Goal: Task Accomplishment & Management: Manage account settings

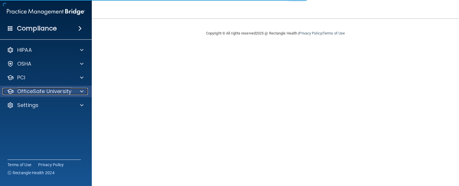
click at [74, 94] on div at bounding box center [81, 91] width 14 height 7
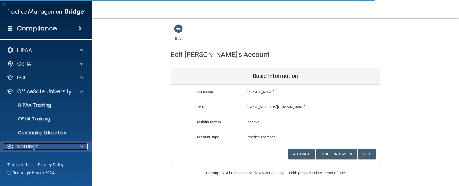
click at [39, 145] on div "Settings" at bounding box center [38, 146] width 71 height 7
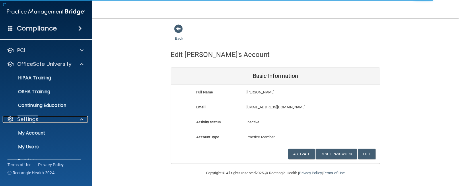
scroll to position [52, 0]
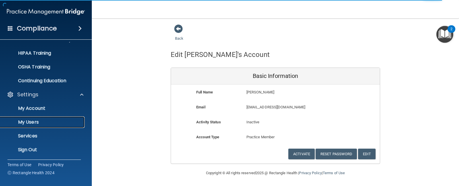
click at [42, 121] on p "My Users" at bounding box center [43, 122] width 78 height 6
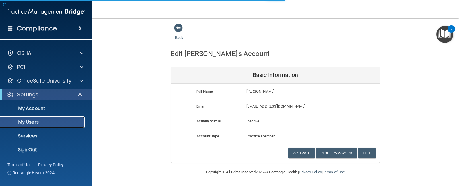
scroll to position [117, 0]
select select "20"
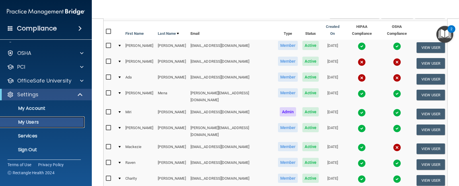
scroll to position [45, 0]
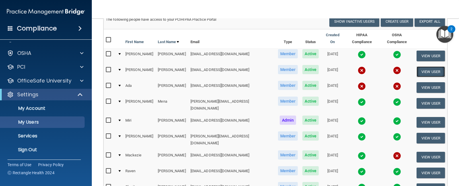
click at [421, 66] on button "View User" at bounding box center [431, 71] width 28 height 11
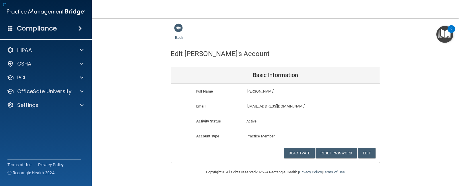
scroll to position [1, 0]
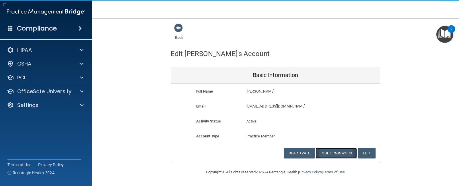
click at [319, 152] on button "Reset Password" at bounding box center [336, 153] width 41 height 11
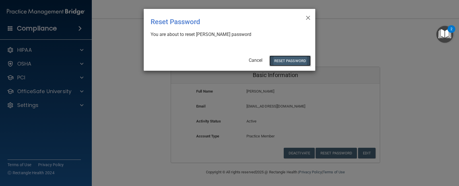
click at [295, 59] on button "Reset Password" at bounding box center [290, 60] width 41 height 11
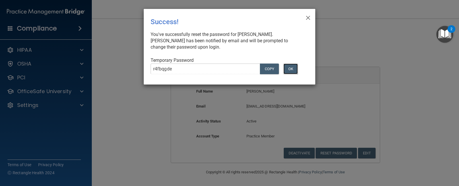
click at [291, 68] on button "OK" at bounding box center [291, 68] width 14 height 11
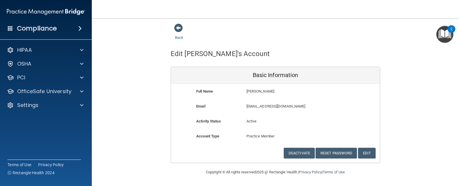
scroll to position [0, 0]
